Goal: Task Accomplishment & Management: Manage account settings

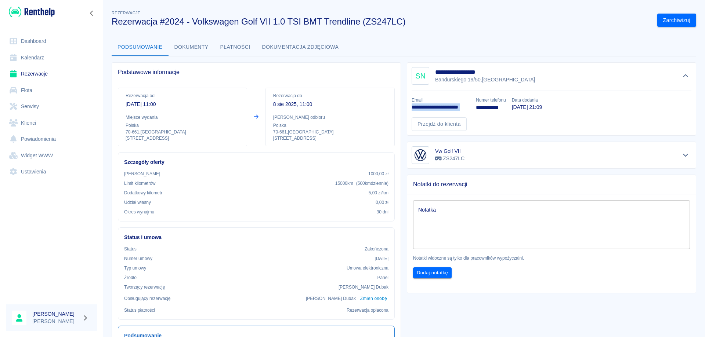
click at [40, 44] on link "Dashboard" at bounding box center [51, 41] width 91 height 17
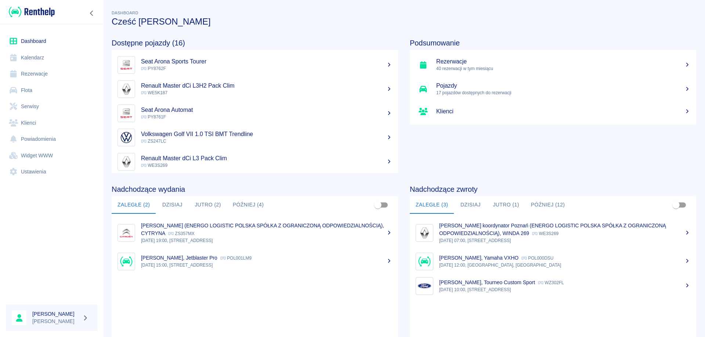
click at [180, 205] on button "Dzisiaj" at bounding box center [172, 205] width 33 height 18
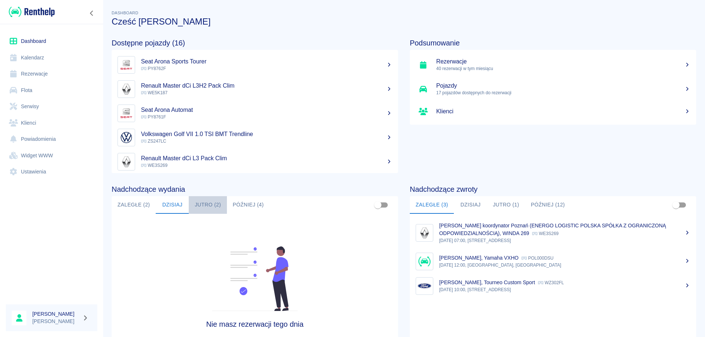
drag, startPoint x: 194, startPoint y: 203, endPoint x: 206, endPoint y: 204, distance: 11.4
click at [204, 203] on button "Jutro (2)" at bounding box center [208, 205] width 38 height 18
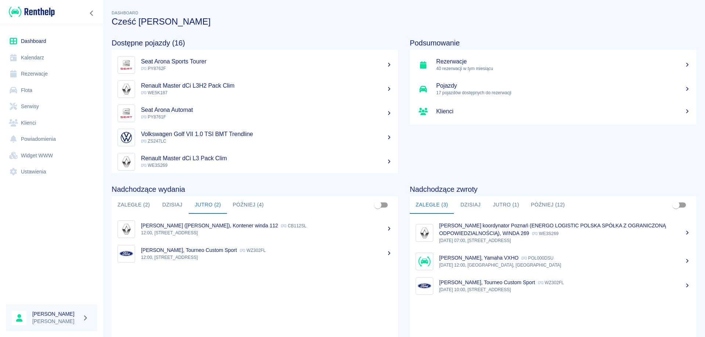
click at [232, 182] on div "Nadchodzące wydania Zaległe (2) [DATE] [DATE] (2) Później (4) [PERSON_NAME] ([P…" at bounding box center [249, 267] width 298 height 188
click at [191, 233] on p "12:00, [STREET_ADDRESS]" at bounding box center [266, 233] width 251 height 7
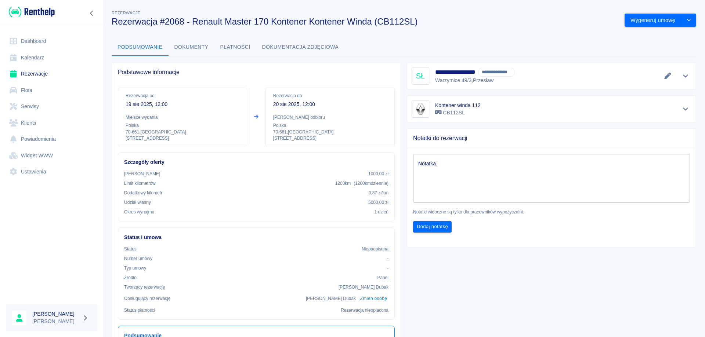
click at [114, 107] on div "Rezerwacja od [DATE] 12:00 Miejsce wydania Polska 70-661 , [GEOGRAPHIC_DATA] 16…" at bounding box center [253, 114] width 283 height 65
click at [447, 265] on div "**********" at bounding box center [548, 264] width 295 height 414
click at [686, 18] on icon "drop-down" at bounding box center [689, 20] width 6 height 5
click at [647, 34] on li "Modyfikuj rezerwację" at bounding box center [654, 36] width 59 height 12
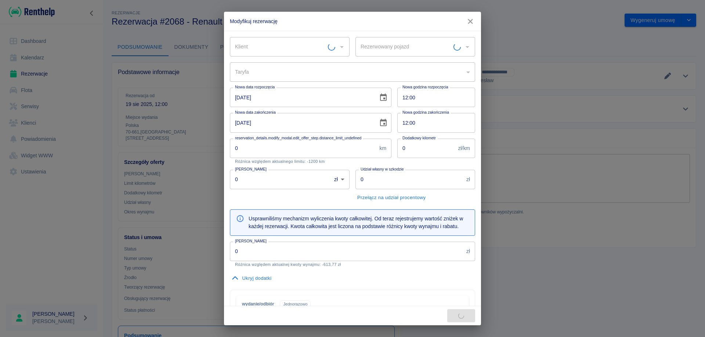
type input "Kontener winda 112 - CB112SL"
type input "40f9c50a-0654-4828-bdc7-994ec6ce7aba"
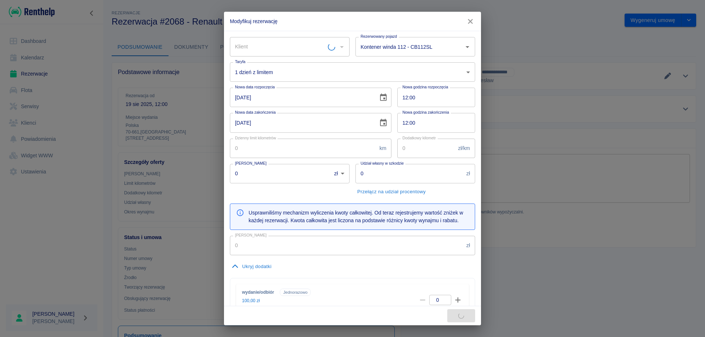
type input "200"
type input "0.87"
type input "1000"
type input "5000"
type input "490.77"
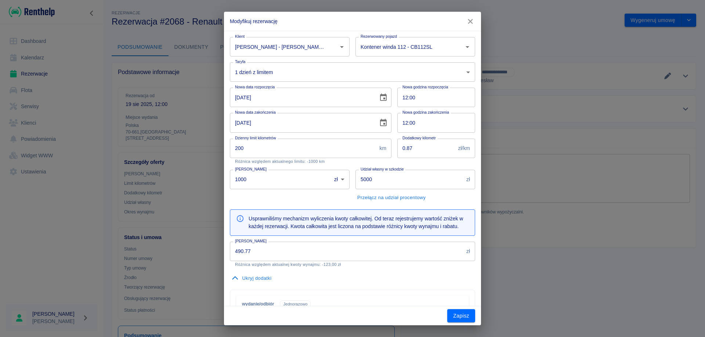
type input "[PERSON_NAME] - [PERSON_NAME] (NIP: 9860052426)"
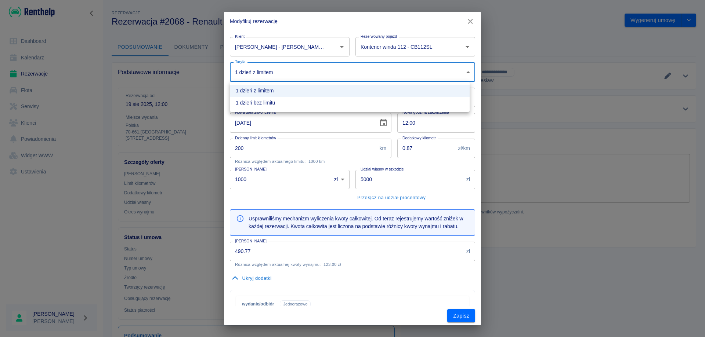
click at [283, 73] on body "Używamy plików Cookies, by zapewnić Ci najlepsze możliwe doświadczenie. Aby dow…" at bounding box center [352, 168] width 705 height 337
click at [257, 108] on li "1 dzień bez limitu" at bounding box center [350, 103] width 240 height 12
type input "89425252-2dad-4200-b4bf-3555a0480182"
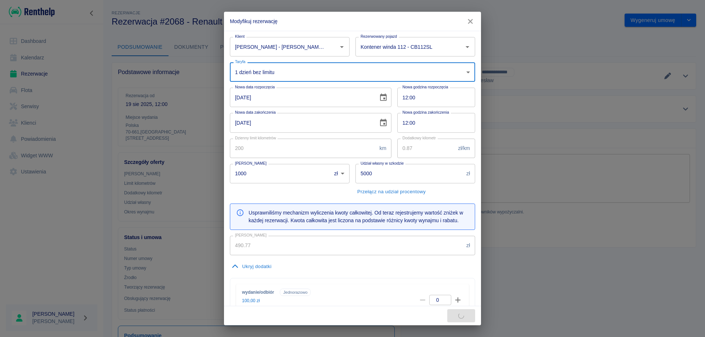
type input "1200"
type input "613.77"
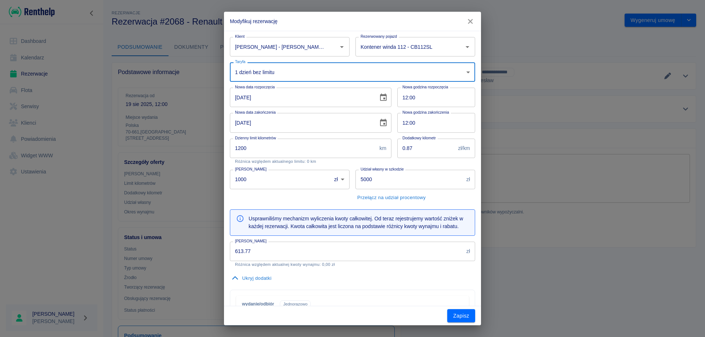
click at [238, 97] on input "[DATE]" at bounding box center [301, 97] width 143 height 19
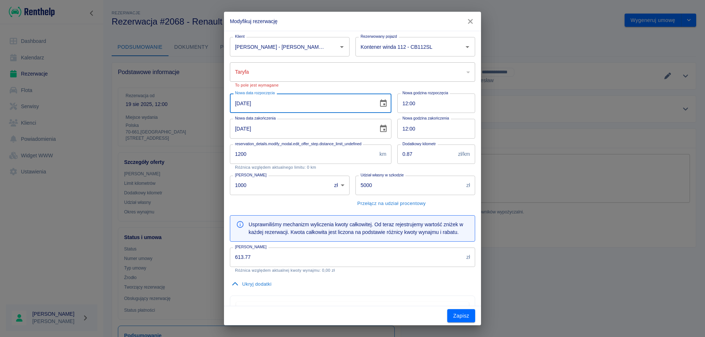
type input "15-03-0000"
type input "40f9c50a-0654-4828-bdc7-994ec6ce7aba"
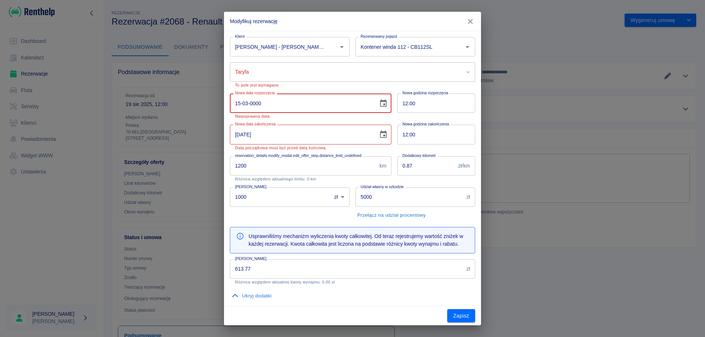
click at [240, 102] on input "15-03-0000" at bounding box center [301, 103] width 143 height 19
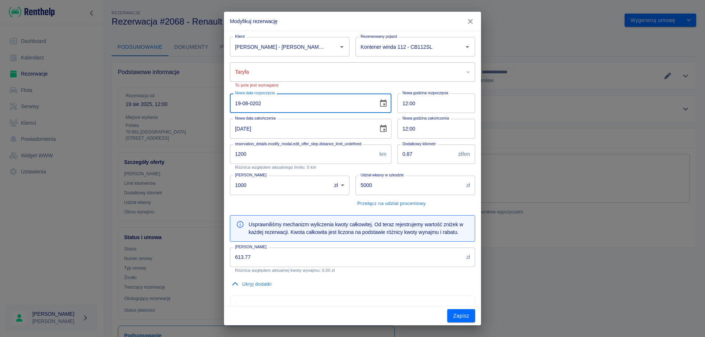
type input "[DATE]"
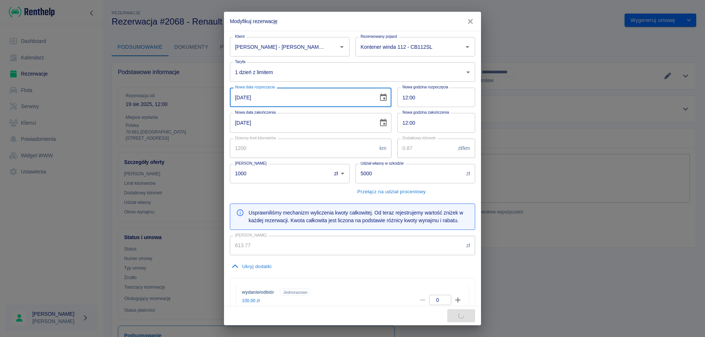
type input "200"
type input "179621.82"
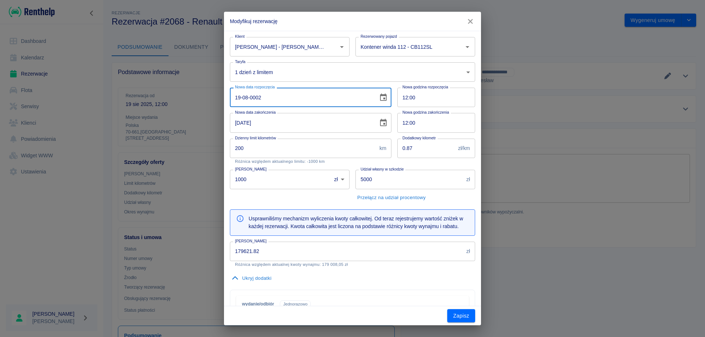
type input "19-08-0020"
type input "359396760.24"
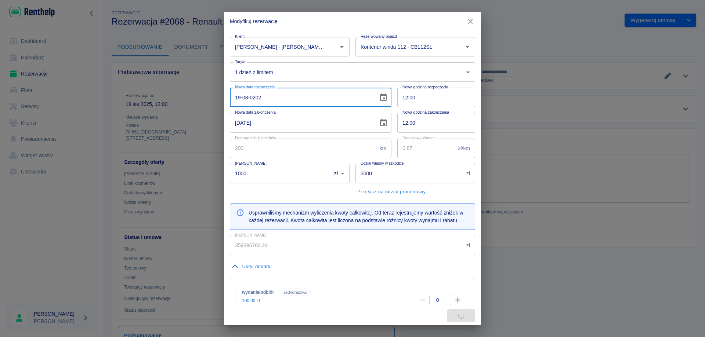
type input "[DATE]"
type input "490.77"
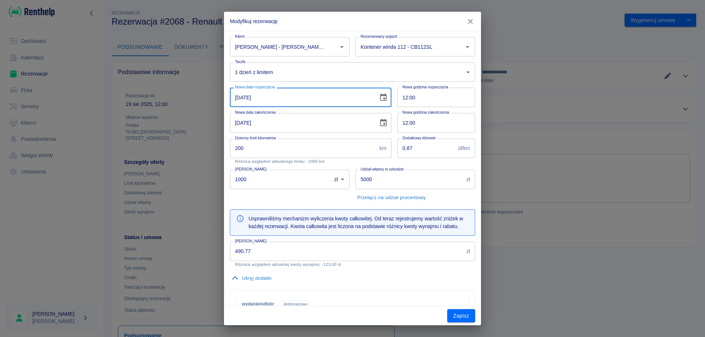
click at [264, 71] on body "Używamy plików Cookies, by zapewnić Ci najlepsze możliwe doświadczenie. Aby dow…" at bounding box center [352, 168] width 705 height 337
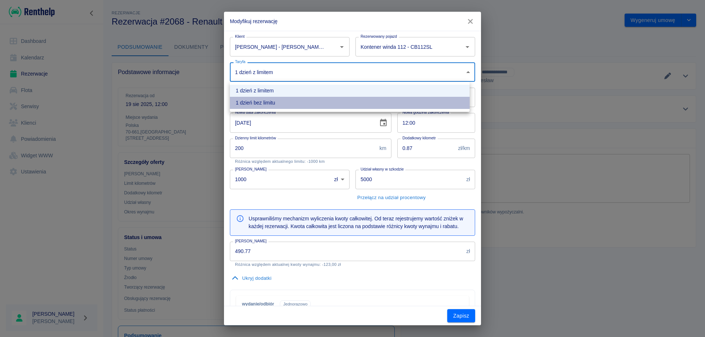
click at [260, 100] on li "1 dzień bez limitu" at bounding box center [350, 103] width 240 height 12
type input "89425252-2dad-4200-b4bf-3555a0480182"
type input "1200"
type input "613.77"
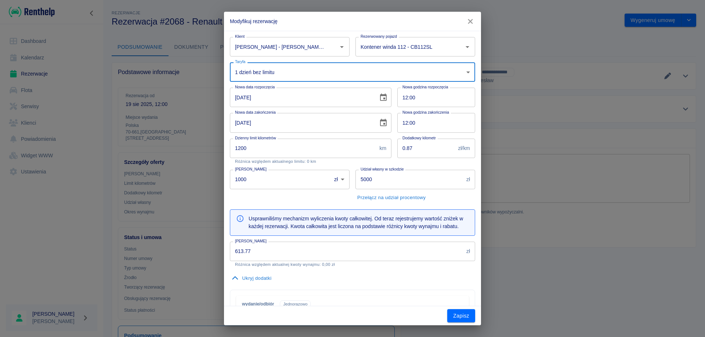
click at [402, 96] on input "12:00" at bounding box center [433, 97] width 73 height 19
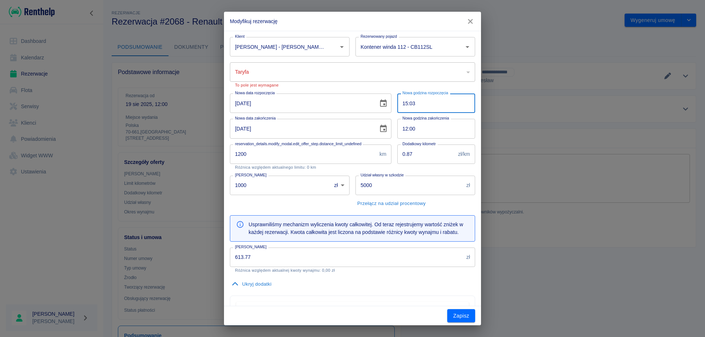
type input "15:30"
type input "40f9c50a-0654-4828-bdc7-994ec6ce7aba"
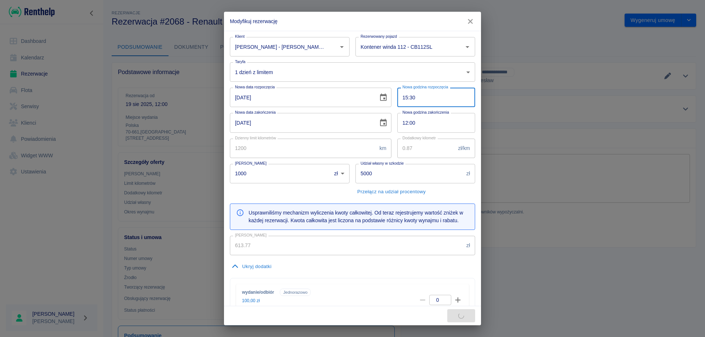
type input "200"
type input "490.77"
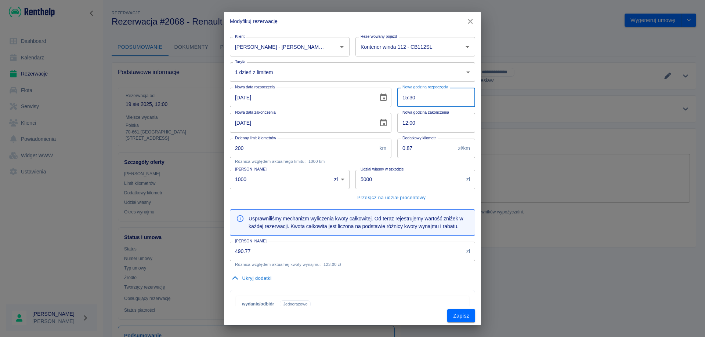
type input "15:30"
click at [403, 124] on input "12:00" at bounding box center [433, 122] width 73 height 19
type input "15:30"
click at [279, 68] on body "Używamy plików Cookies, by zapewnić Ci najlepsze możliwe doświadczenie. Aby dow…" at bounding box center [352, 168] width 705 height 337
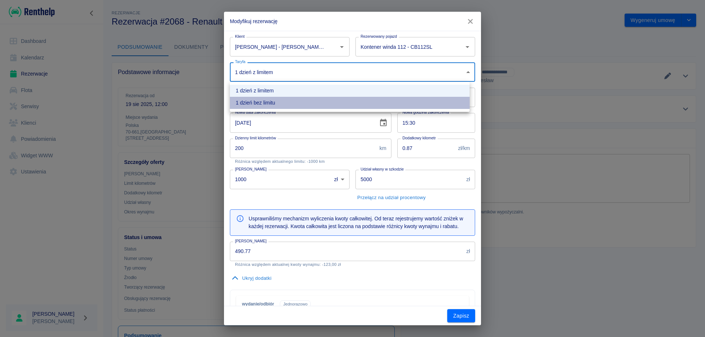
click at [261, 102] on li "1 dzień bez limitu" at bounding box center [350, 103] width 240 height 12
type input "89425252-2dad-4200-b4bf-3555a0480182"
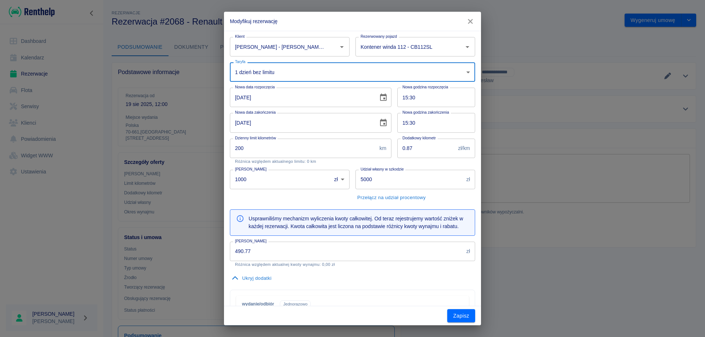
type input "1200"
type input "613.77"
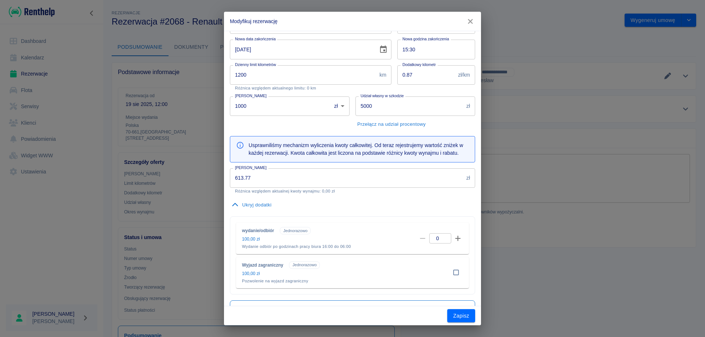
scroll to position [110, 0]
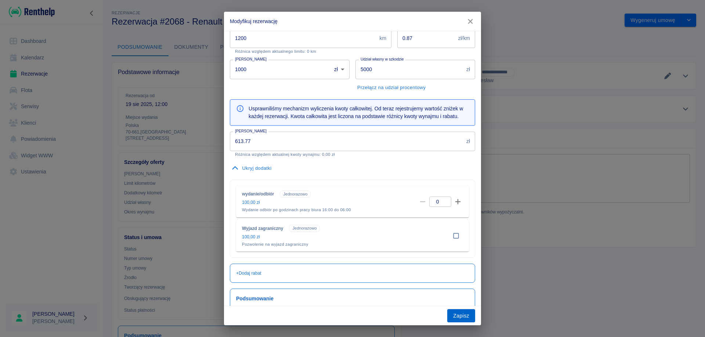
click at [463, 315] on button "Zapisz" at bounding box center [461, 317] width 28 height 14
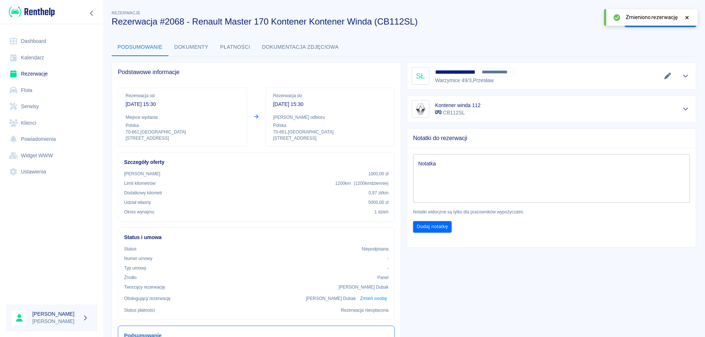
click at [688, 14] on div at bounding box center [687, 18] width 7 height 8
click at [655, 21] on button "Wygeneruj umowę" at bounding box center [653, 21] width 57 height 14
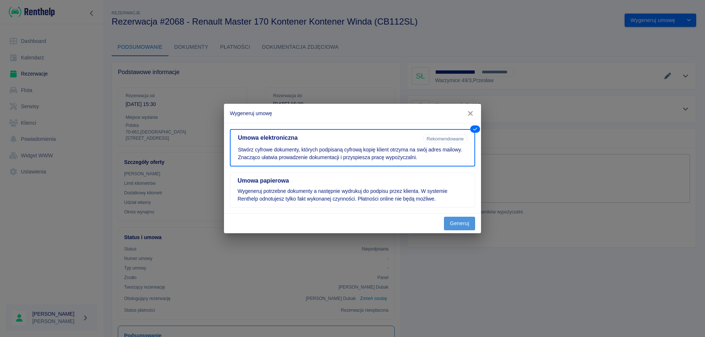
click at [460, 219] on button "Generuj" at bounding box center [459, 224] width 31 height 14
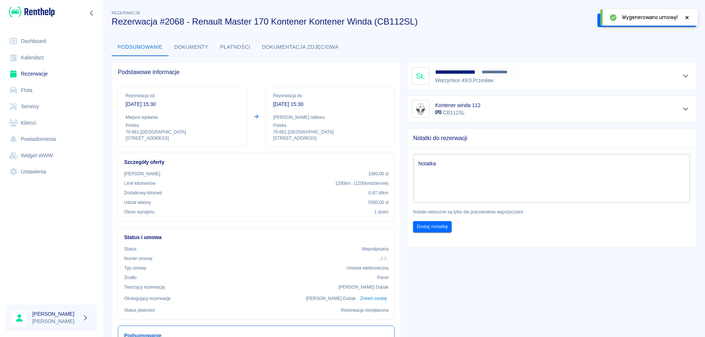
click at [687, 18] on icon at bounding box center [687, 17] width 7 height 5
click at [657, 21] on button "Podpisz umowę elektroniczną" at bounding box center [639, 21] width 84 height 14
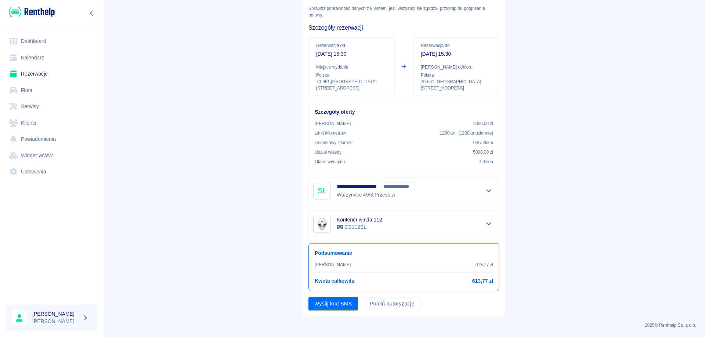
scroll to position [40, 0]
click at [333, 307] on button "Wyślij kod SMS" at bounding box center [333, 304] width 50 height 14
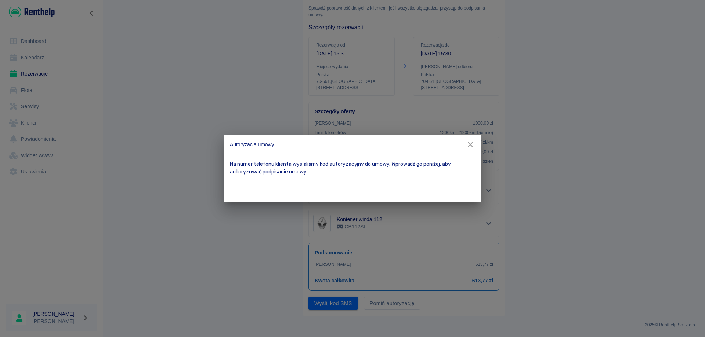
type input "0"
type input "1"
type input "5"
type input "1"
type input "5"
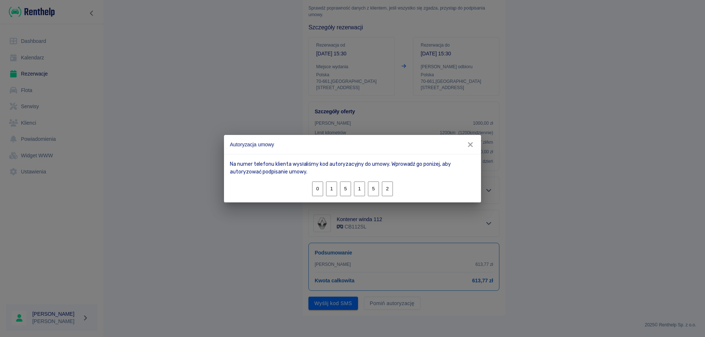
type input "2"
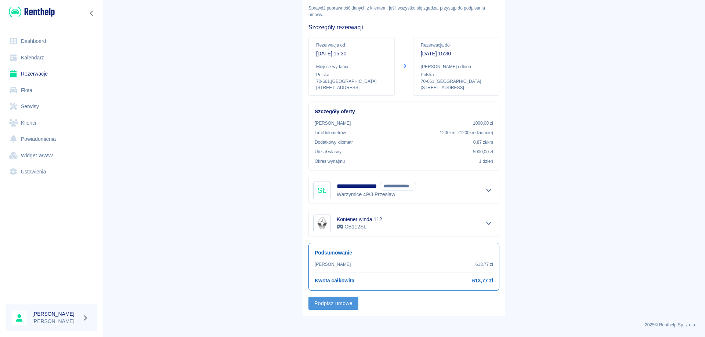
click at [340, 306] on button "Podpisz umowę" at bounding box center [333, 304] width 50 height 14
